Goal: Information Seeking & Learning: Learn about a topic

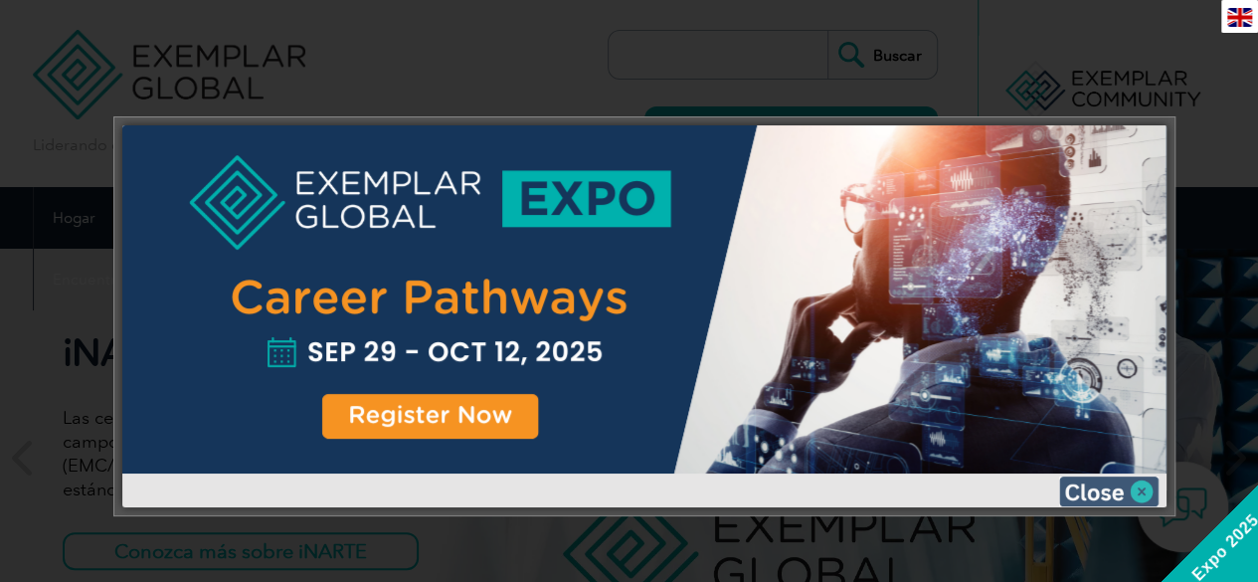
click at [1146, 490] on img at bounding box center [1108, 491] width 99 height 30
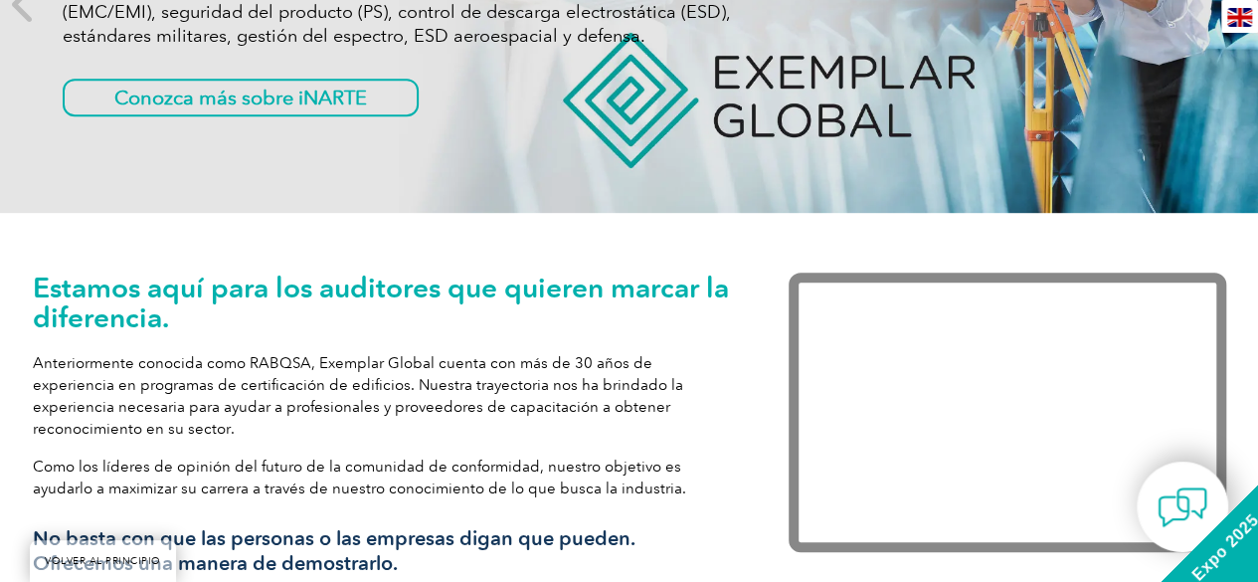
scroll to position [497, 0]
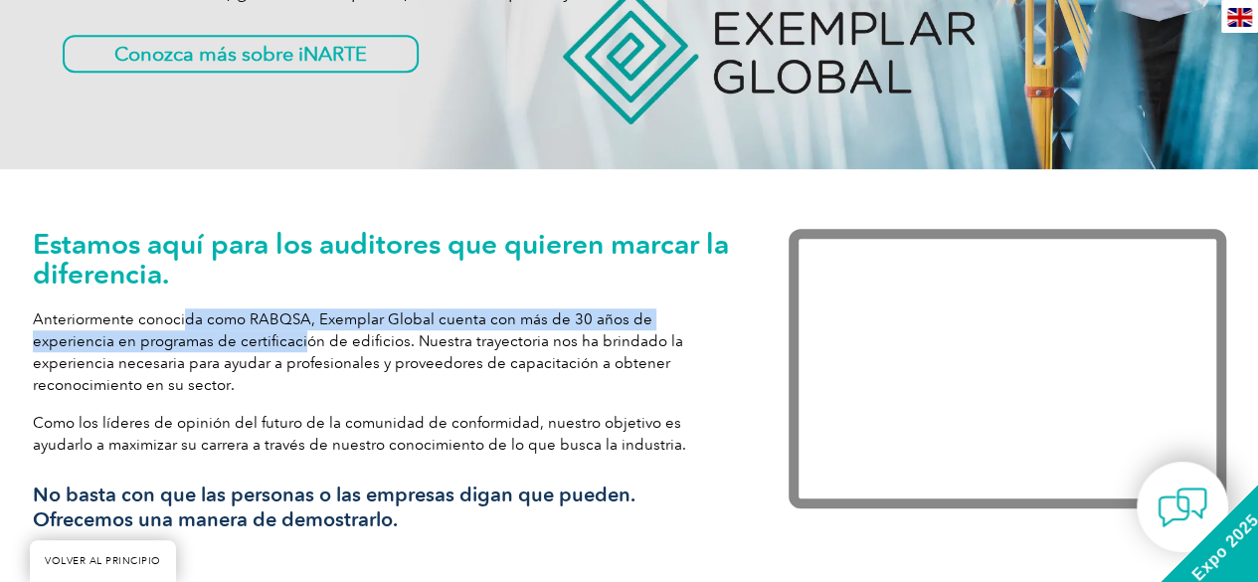
drag, startPoint x: 217, startPoint y: 333, endPoint x: 228, endPoint y: 337, distance: 11.6
click at [227, 337] on font "Anteriormente conocida como RABQSA, Exemplar Global cuenta con más de 30 años d…" at bounding box center [358, 352] width 650 height 84
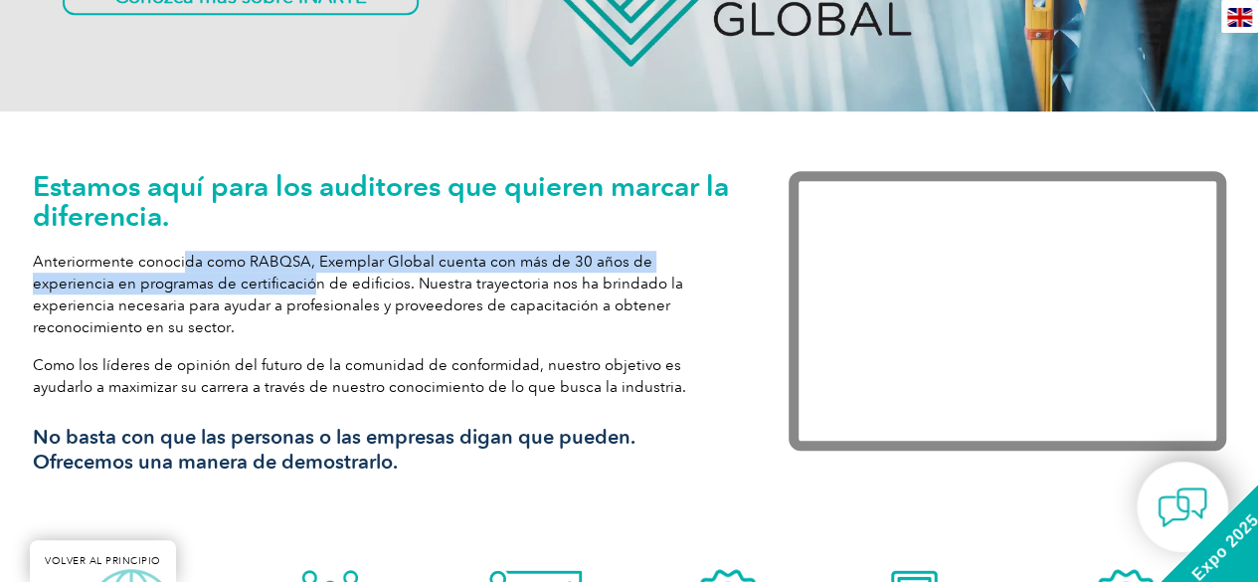
scroll to position [597, 0]
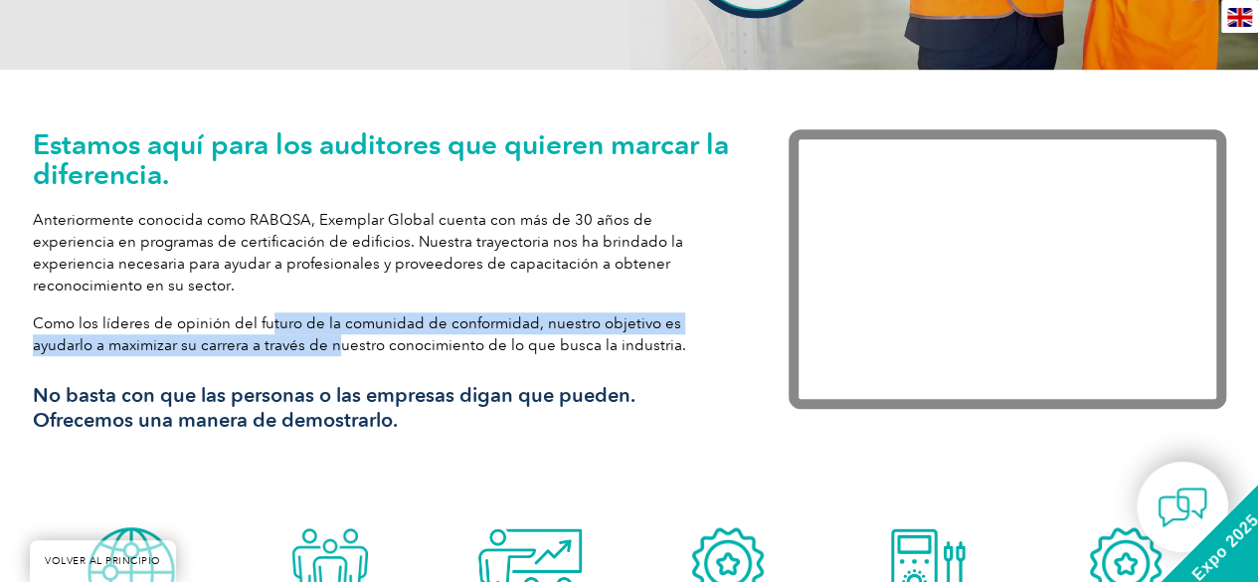
drag, startPoint x: 267, startPoint y: 324, endPoint x: 278, endPoint y: 340, distance: 19.3
click at [277, 339] on font "Como los líderes de opinión del futuro de la comunidad de conformidad, nuestro …" at bounding box center [359, 334] width 653 height 40
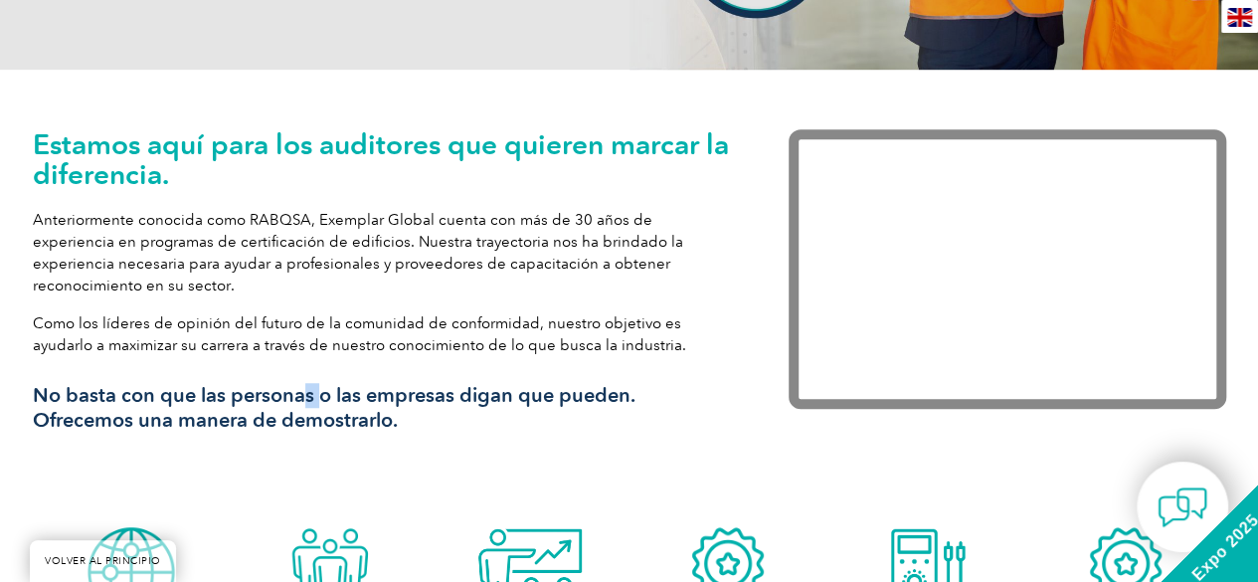
drag, startPoint x: 308, startPoint y: 389, endPoint x: 325, endPoint y: 401, distance: 20.7
click at [324, 401] on div "Estamos aquí para los auditores que quieren marcar la diferencia. Anteriormente…" at bounding box center [381, 288] width 696 height 318
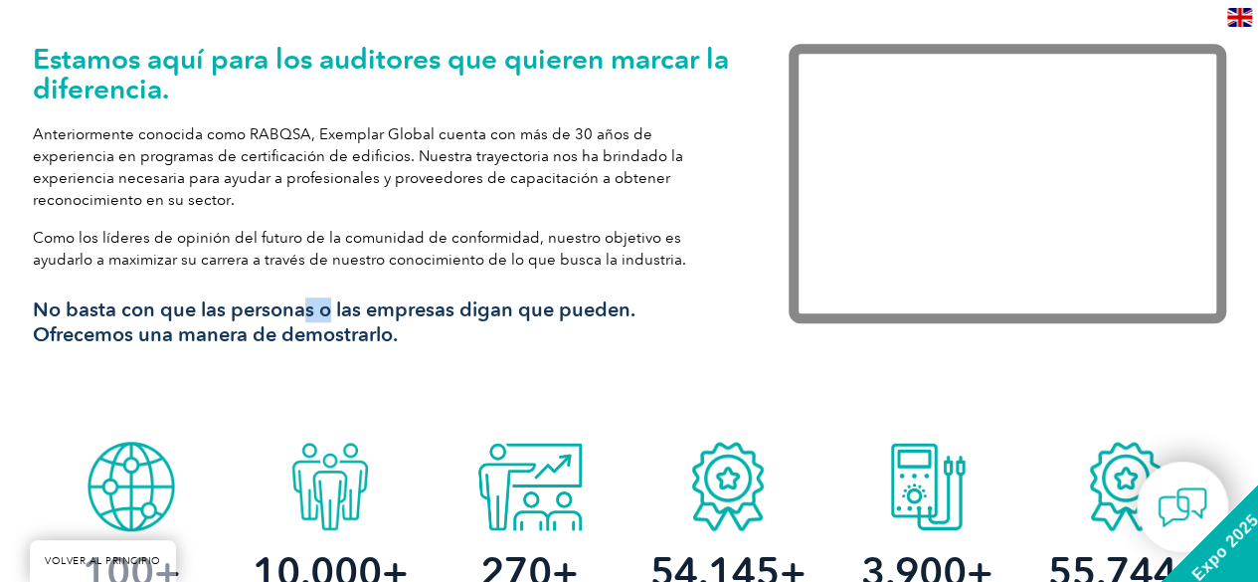
scroll to position [795, 0]
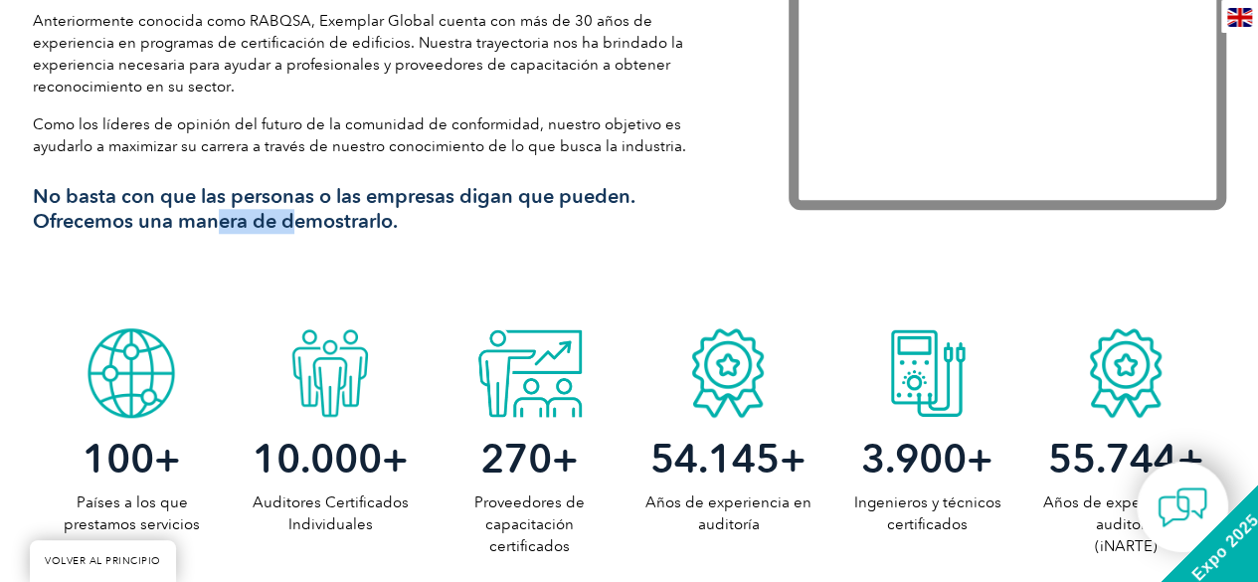
drag, startPoint x: 209, startPoint y: 220, endPoint x: 324, endPoint y: 229, distance: 115.7
click at [322, 229] on font "Ofrecemos una manera de demostrarlo." at bounding box center [215, 221] width 365 height 24
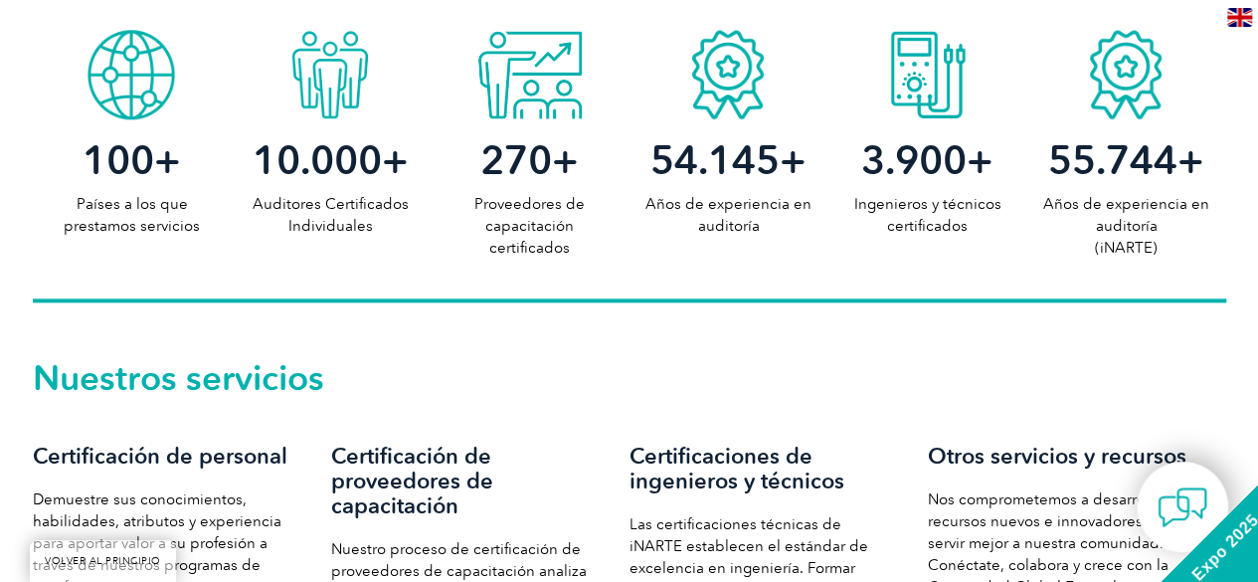
click at [345, 287] on div "100 + Países a los que prestamos servicios 10.000 + Auditores Certificados Indi…" at bounding box center [629, 161] width 1193 height 282
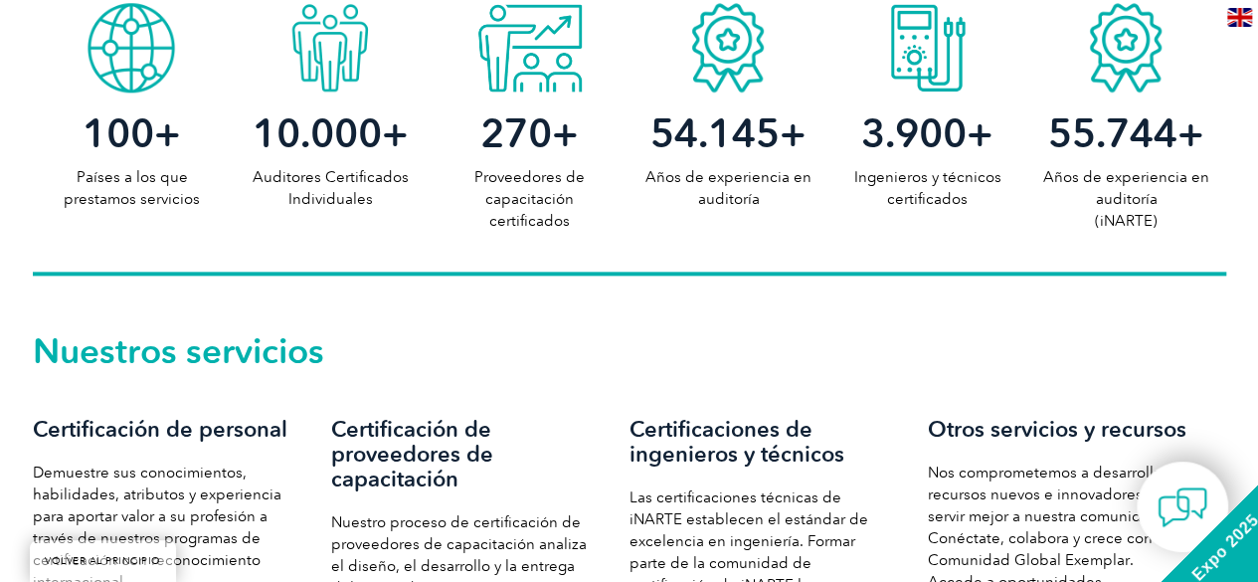
scroll to position [1293, 0]
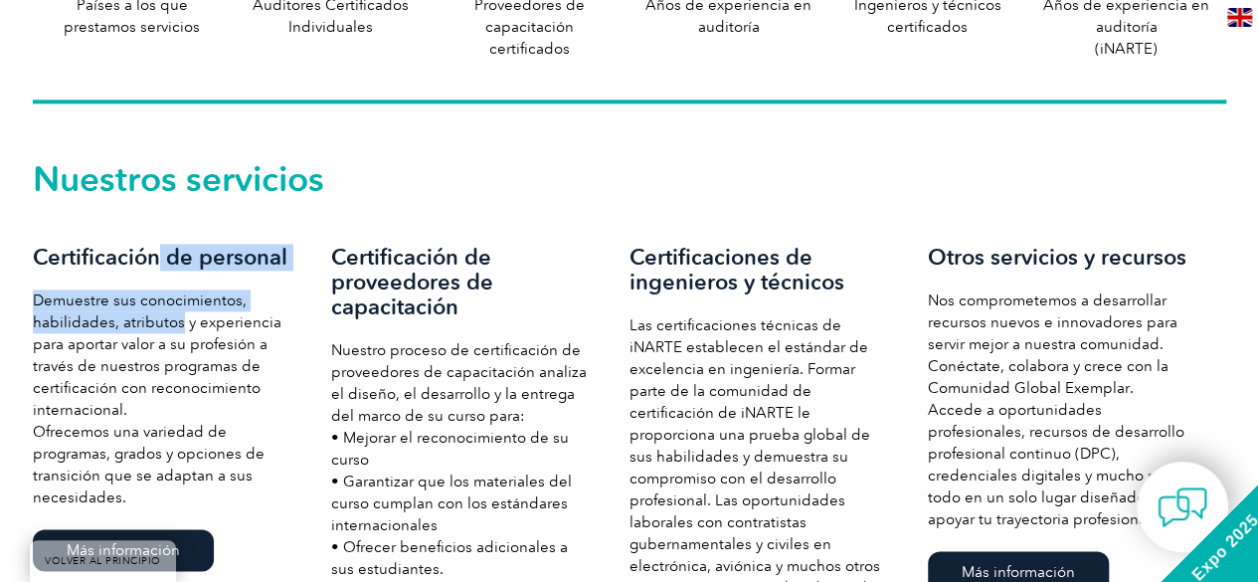
drag, startPoint x: 160, startPoint y: 265, endPoint x: 308, endPoint y: 314, distance: 156.0
click at [178, 323] on div "Certificación de personal Demuestre sus conocimientos, habilidades, atributos y…" at bounding box center [182, 410] width 298 height 331
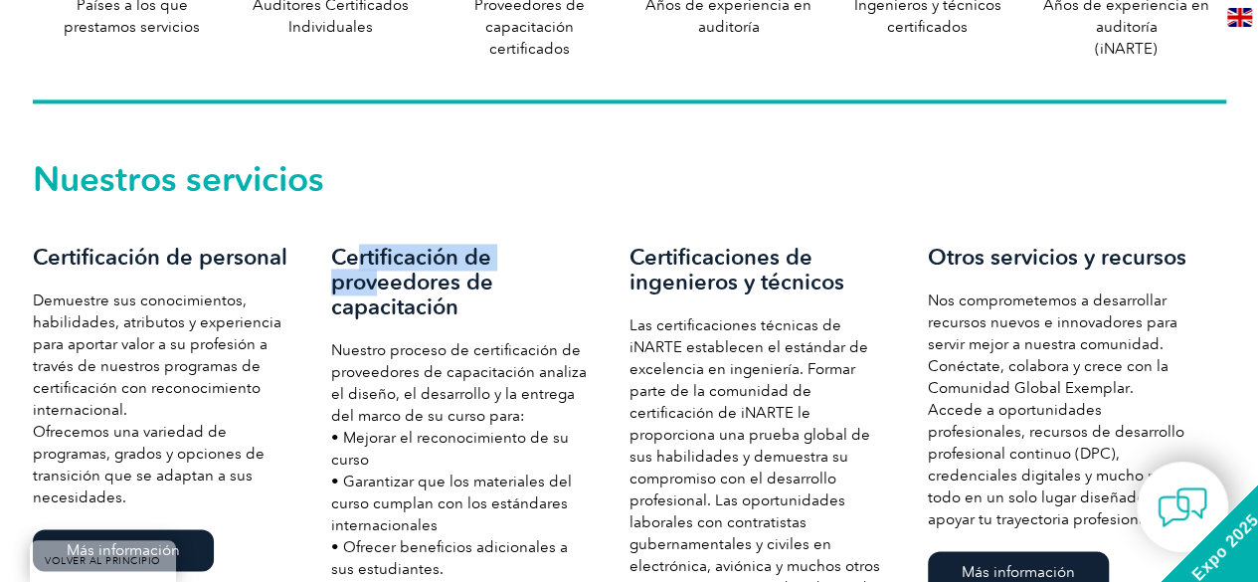
drag, startPoint x: 357, startPoint y: 264, endPoint x: 394, endPoint y: 319, distance: 66.7
click at [394, 319] on font "Certificación de proveedores de capacitación" at bounding box center [412, 282] width 162 height 77
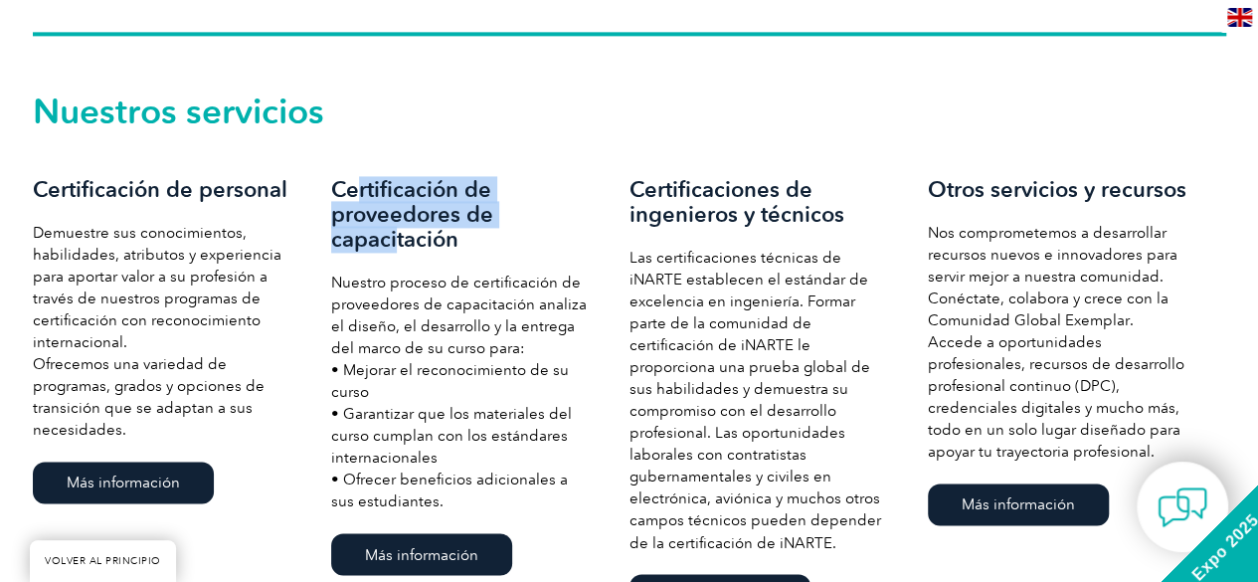
scroll to position [1392, 0]
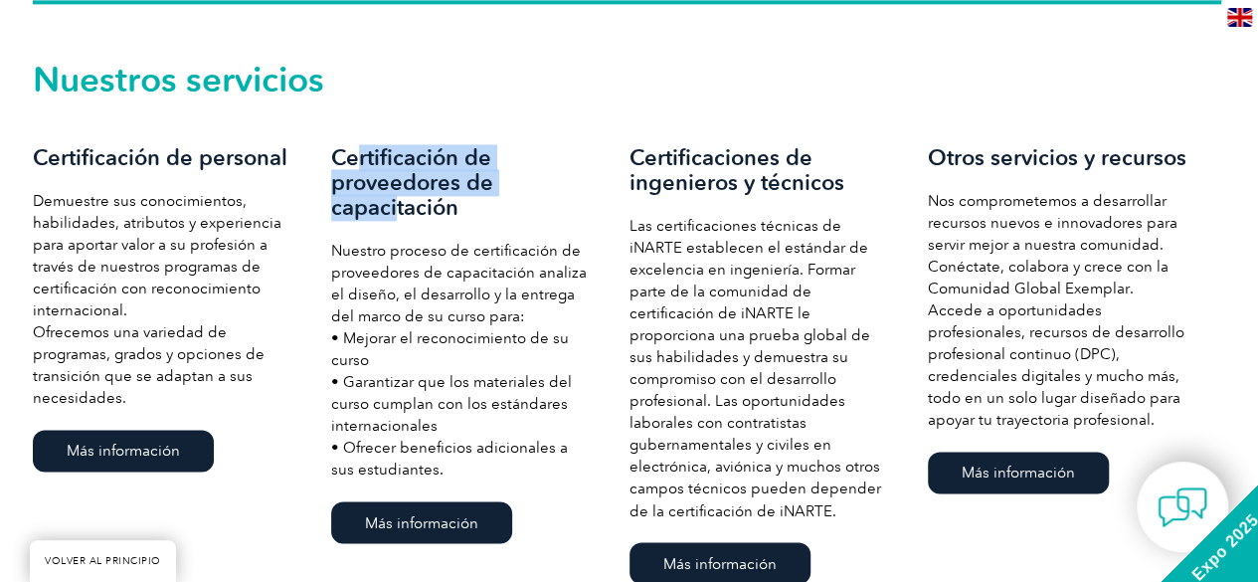
click at [377, 151] on font "Certificación de proveedores de capacitación" at bounding box center [412, 182] width 162 height 77
drag, startPoint x: 340, startPoint y: 160, endPoint x: 470, endPoint y: 234, distance: 149.6
click at [470, 234] on div "Certificación de proveedores de capacitación Nuestro proceso de certificación d…" at bounding box center [480, 346] width 298 height 403
click at [473, 210] on h3 "Certificación de proveedores de capacitación" at bounding box center [460, 182] width 259 height 75
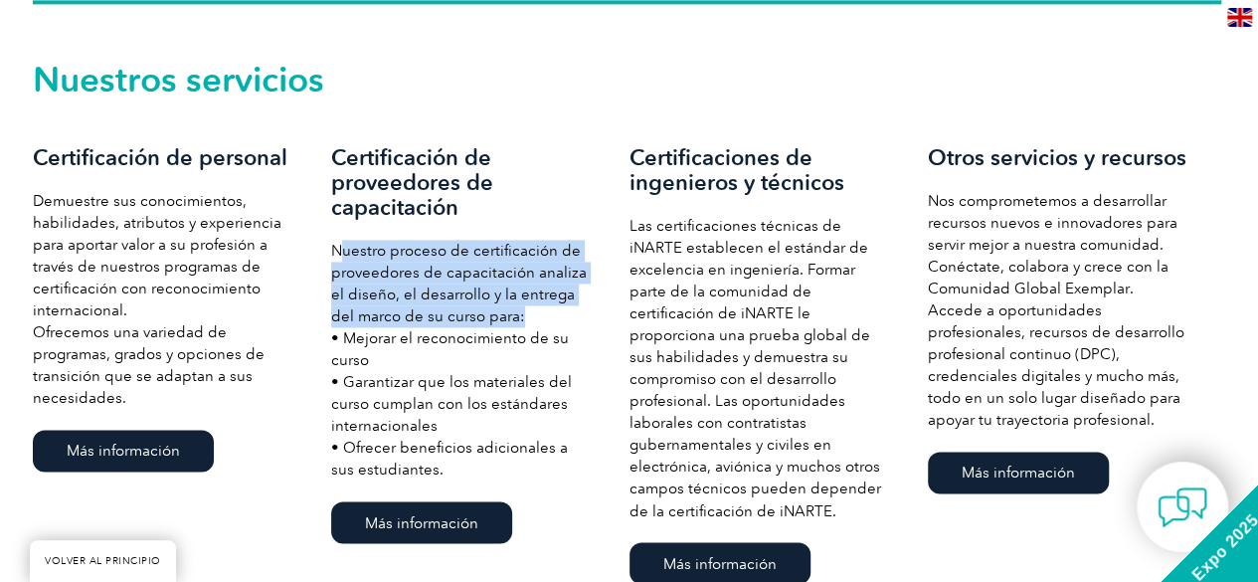
drag, startPoint x: 340, startPoint y: 244, endPoint x: 535, endPoint y: 317, distance: 208.3
click at [535, 317] on p "Nuestro proceso de certificación de proveedores de capacitación analiza el dise…" at bounding box center [460, 360] width 259 height 241
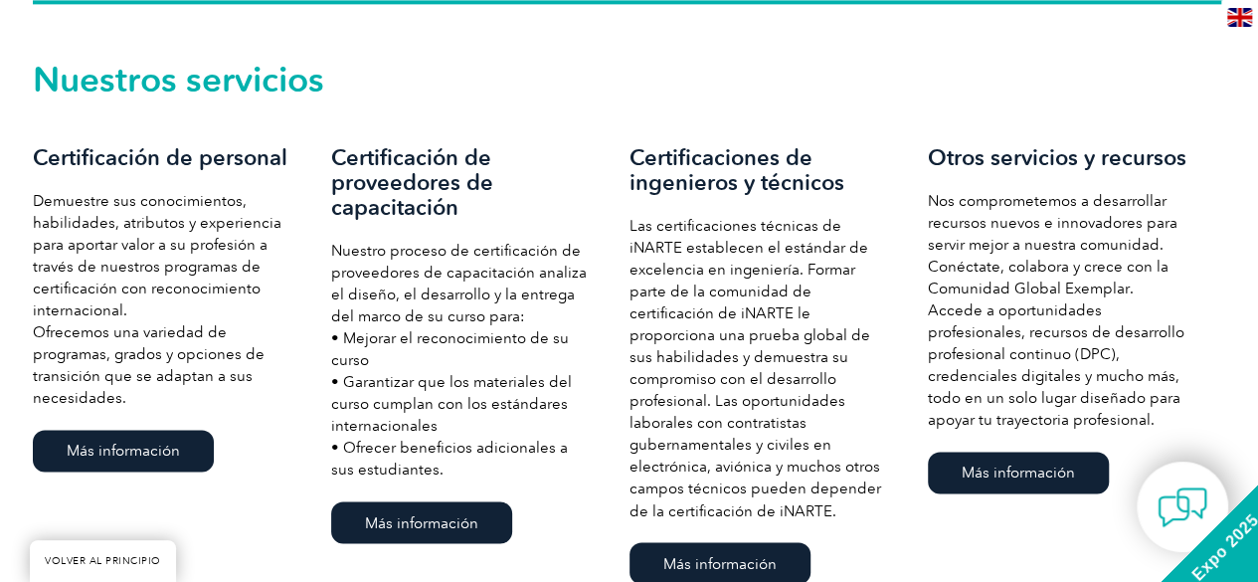
click at [479, 341] on font "• Mejorar el reconocimiento de su curso" at bounding box center [450, 349] width 238 height 40
drag, startPoint x: 336, startPoint y: 152, endPoint x: 438, endPoint y: 458, distance: 322.6
click at [442, 462] on div "Certificación de proveedores de capacitación Nuestro proceso de certificación d…" at bounding box center [480, 346] width 298 height 403
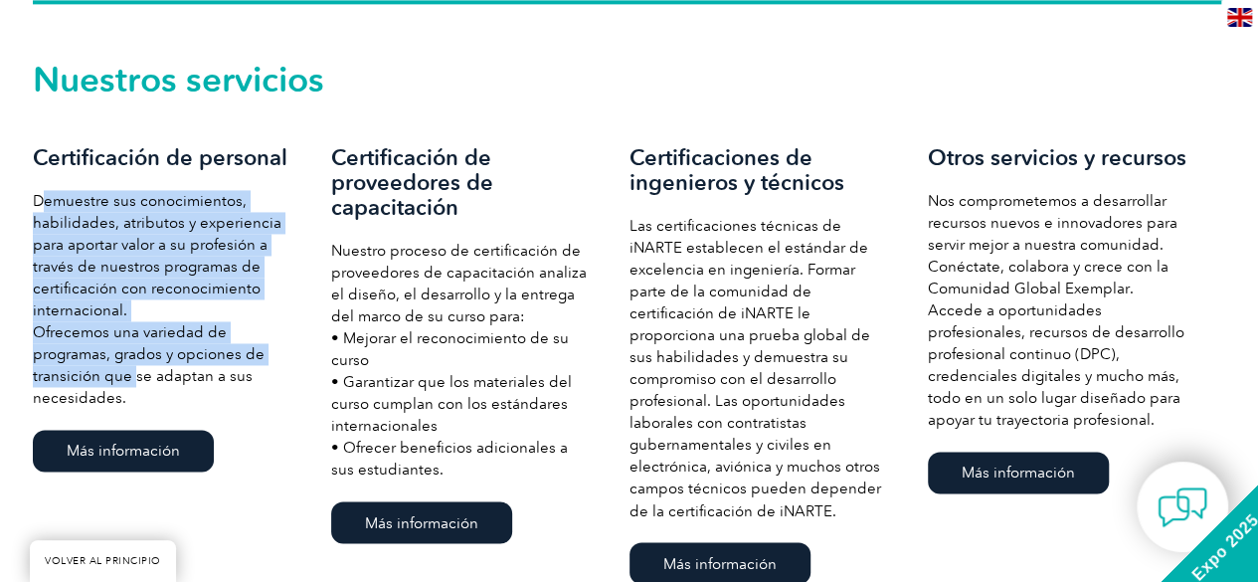
drag, startPoint x: 54, startPoint y: 217, endPoint x: 125, endPoint y: 370, distance: 169.0
click at [125, 370] on p "Demuestre sus conocimientos, habilidades, atributos y experiencia para aportar …" at bounding box center [162, 299] width 259 height 219
